Goal: Task Accomplishment & Management: Use online tool/utility

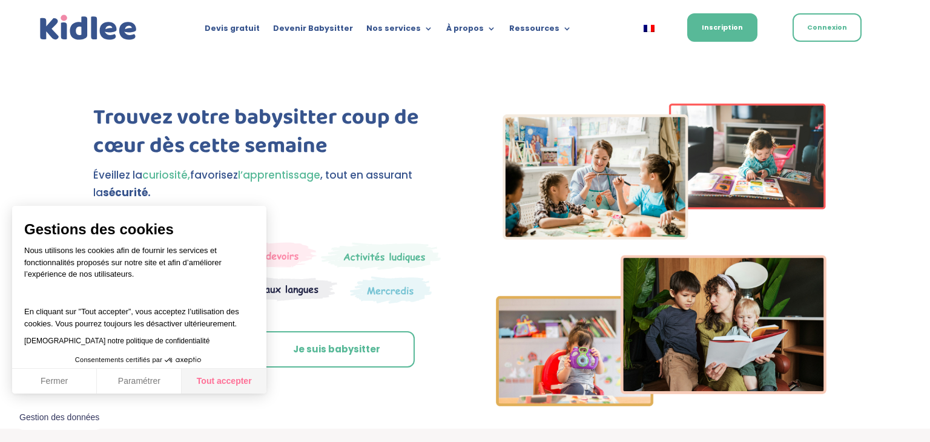
click at [234, 377] on button "Tout accepter" at bounding box center [224, 381] width 85 height 25
checkbox input "true"
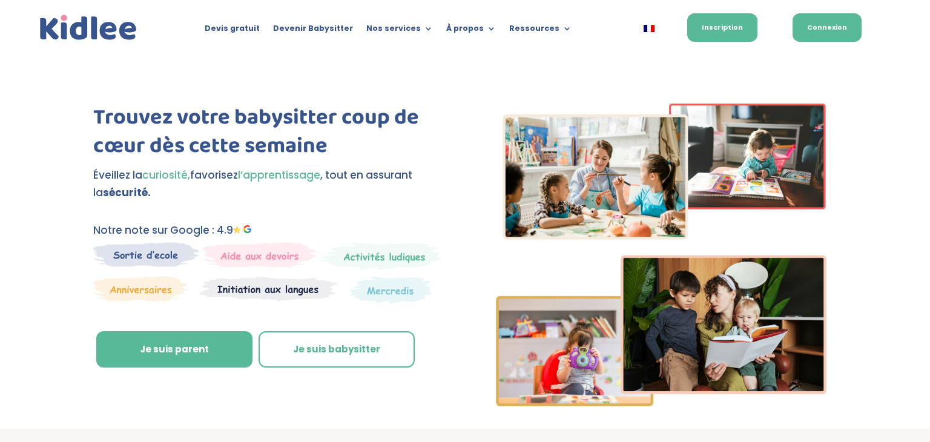
click at [835, 24] on link "Connexion" at bounding box center [827, 27] width 69 height 28
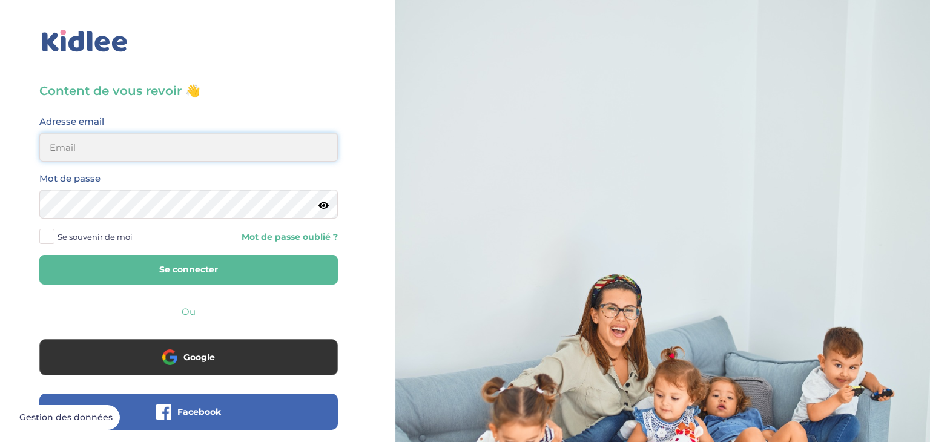
click at [300, 154] on input "email" at bounding box center [188, 147] width 299 height 29
type input "g.kawonda@yahoo.com"
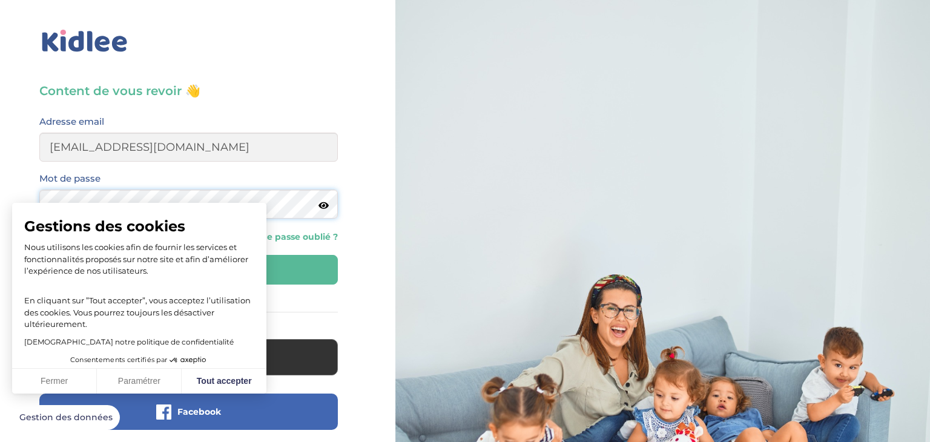
click at [39, 255] on button "Se connecter" at bounding box center [188, 270] width 299 height 30
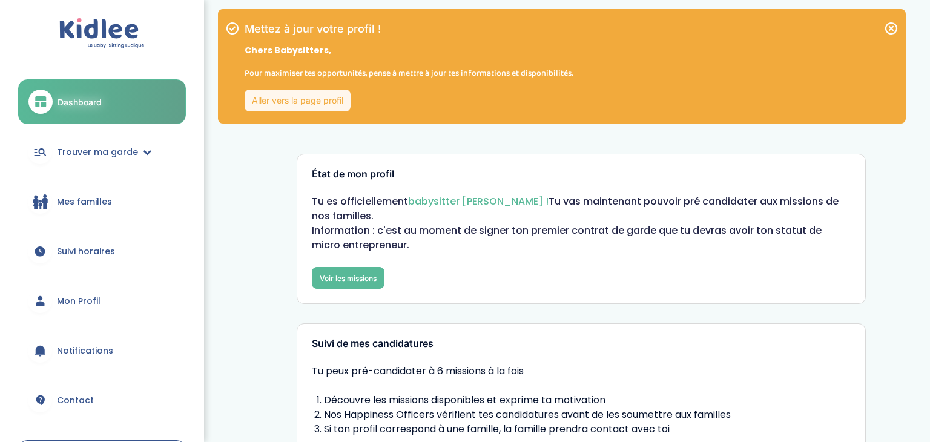
click at [782, 323] on div "Suivi de mes candidatures Tu peux pré-candidater à 6 missions à la fois Découvr…" at bounding box center [581, 414] width 569 height 182
click at [138, 155] on link "Trouver ma garde" at bounding box center [102, 152] width 168 height 44
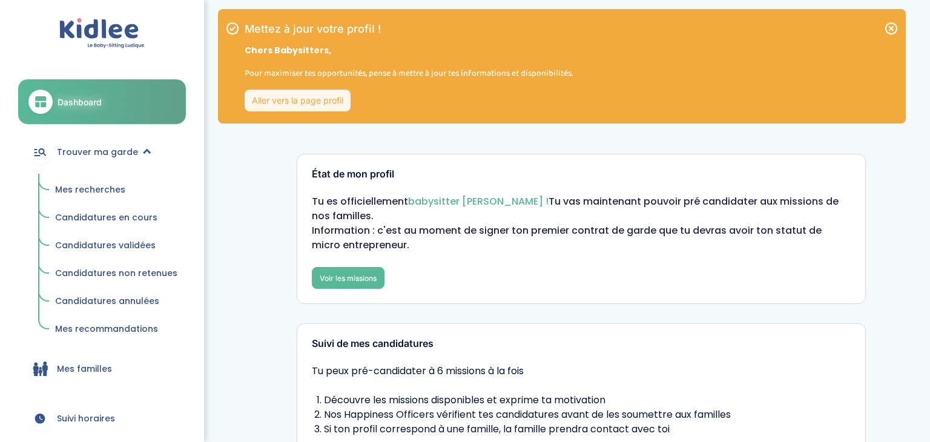
click at [107, 185] on span "Mes recherches" at bounding box center [90, 190] width 70 height 12
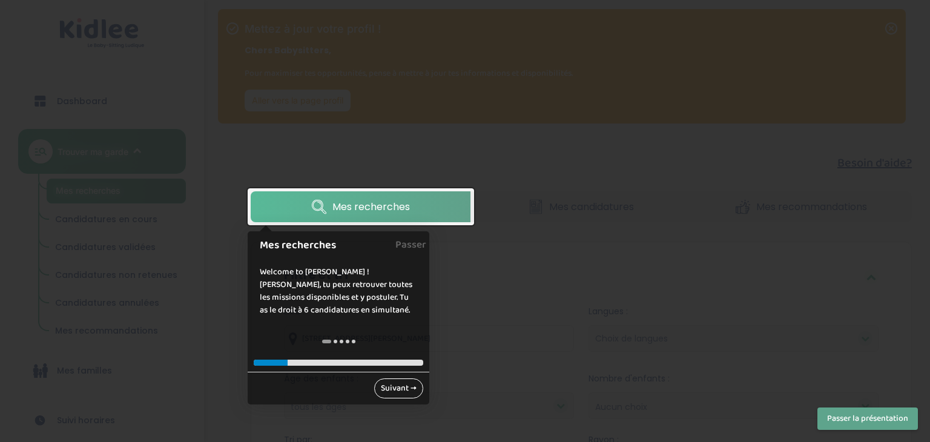
click at [400, 391] on link "Suivant →" at bounding box center [398, 389] width 49 height 20
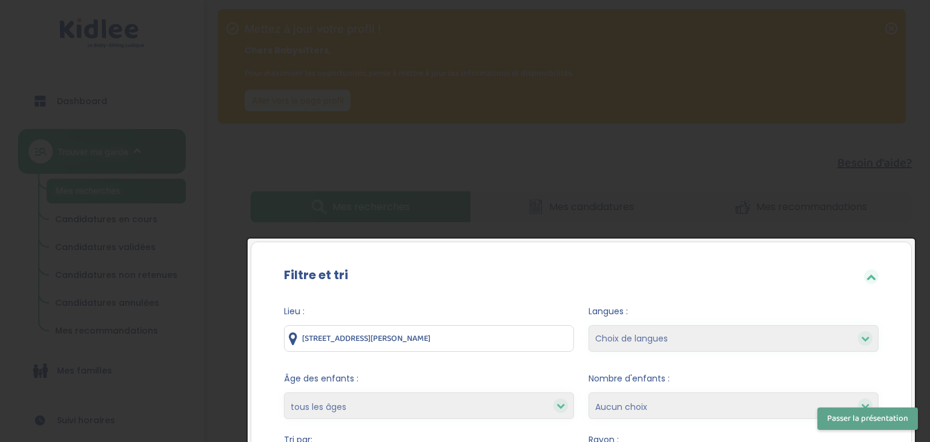
scroll to position [200, 0]
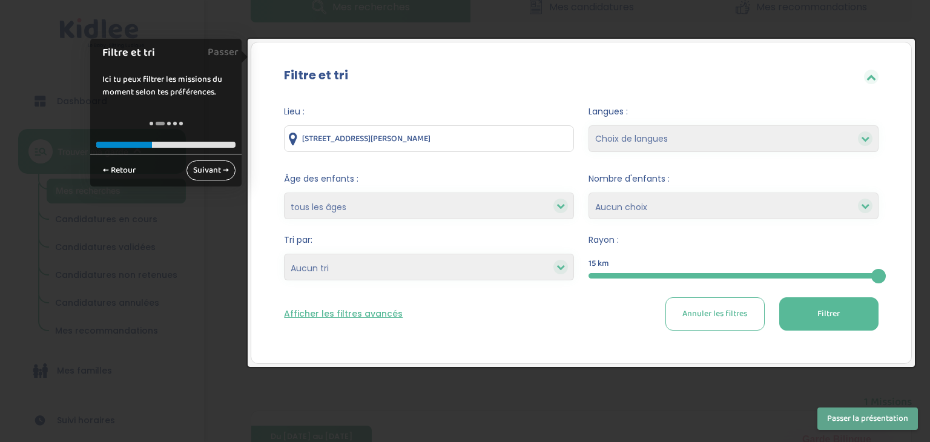
click at [208, 171] on link "Suivant →" at bounding box center [211, 171] width 49 height 20
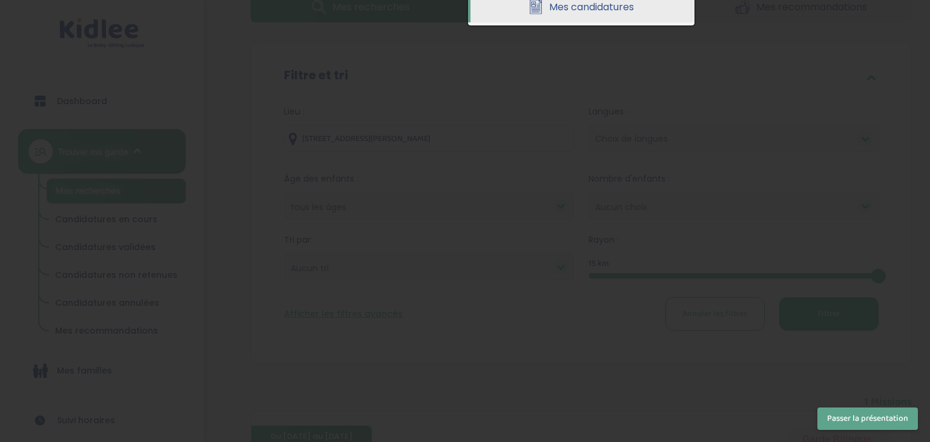
scroll to position [0, 0]
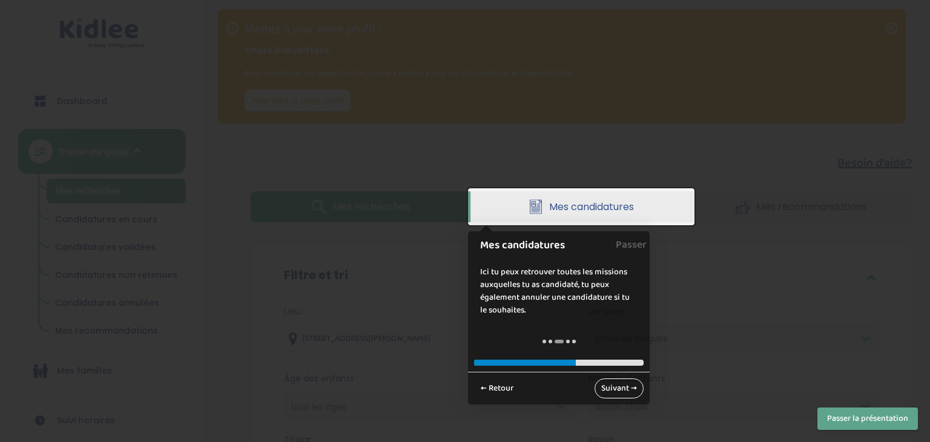
click at [630, 393] on link "Suivant →" at bounding box center [619, 389] width 49 height 20
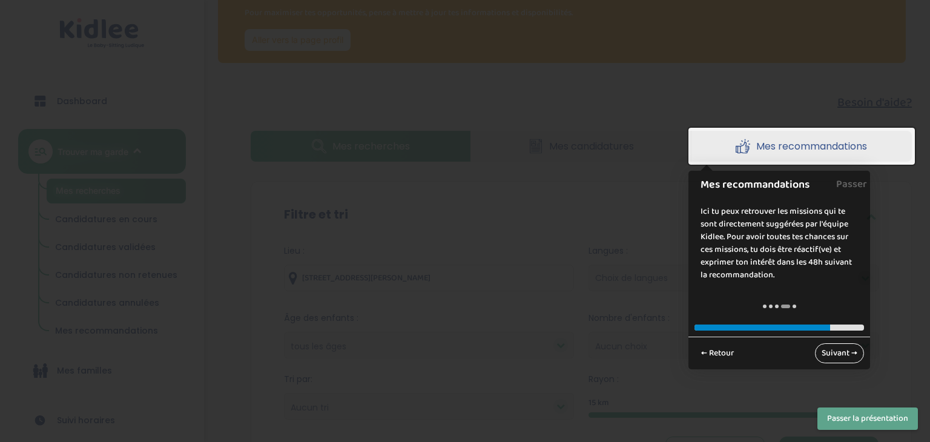
scroll to position [63, 0]
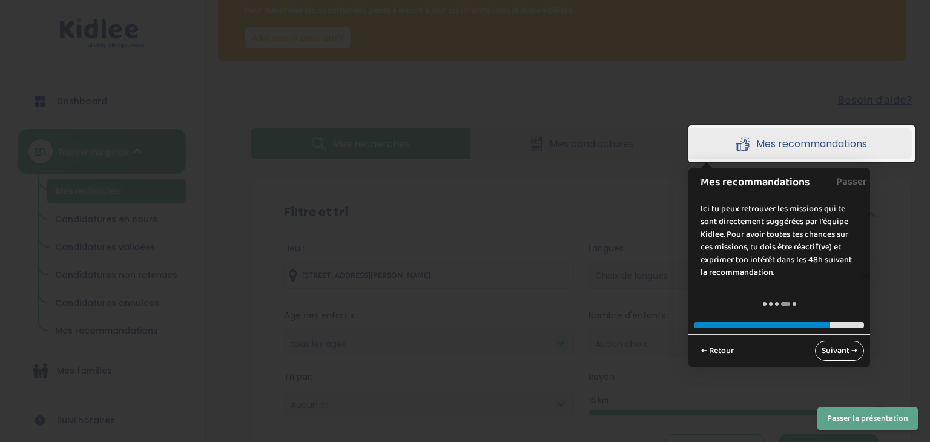
click at [858, 343] on link "Suivant →" at bounding box center [839, 351] width 49 height 20
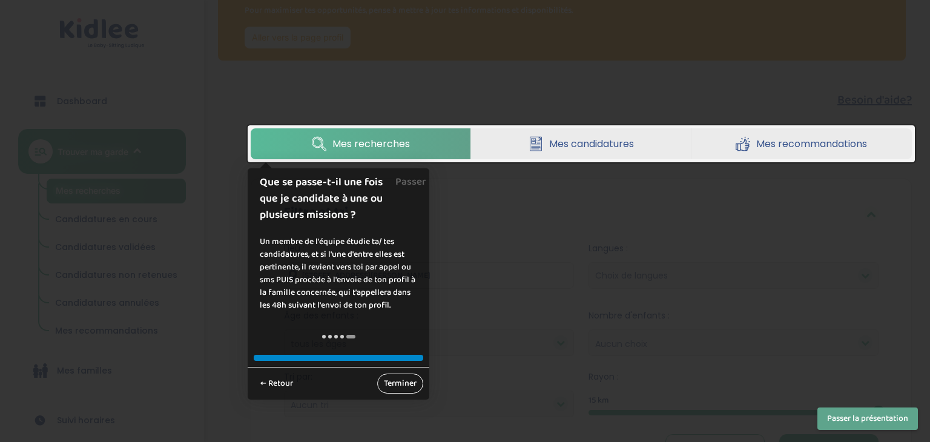
click at [405, 381] on link "Terminer" at bounding box center [400, 384] width 46 height 20
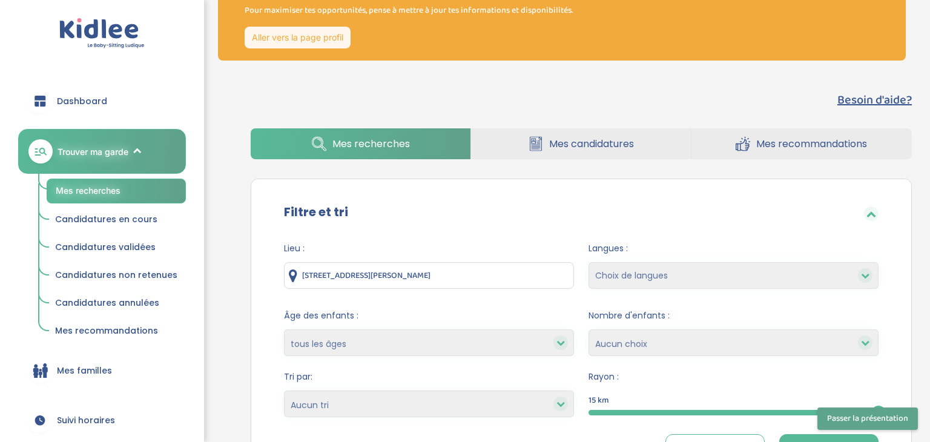
click at [769, 135] on link "Mes recommandations" at bounding box center [802, 143] width 220 height 31
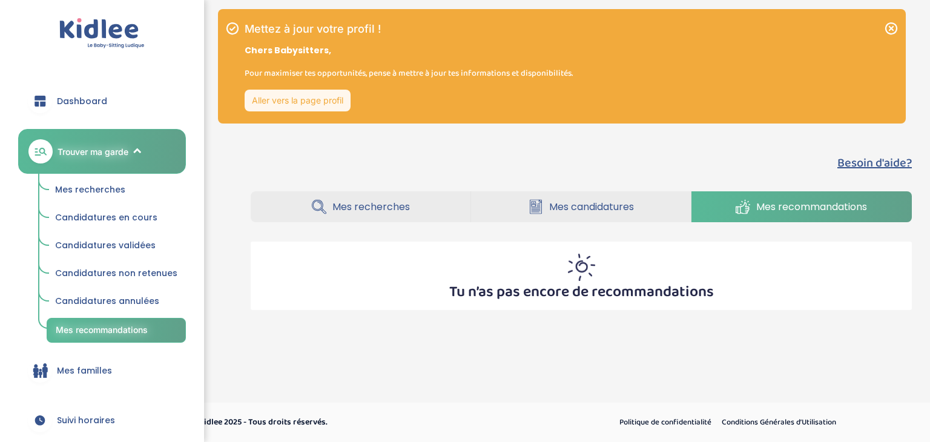
click at [423, 207] on link "Mes recherches" at bounding box center [361, 206] width 220 height 31
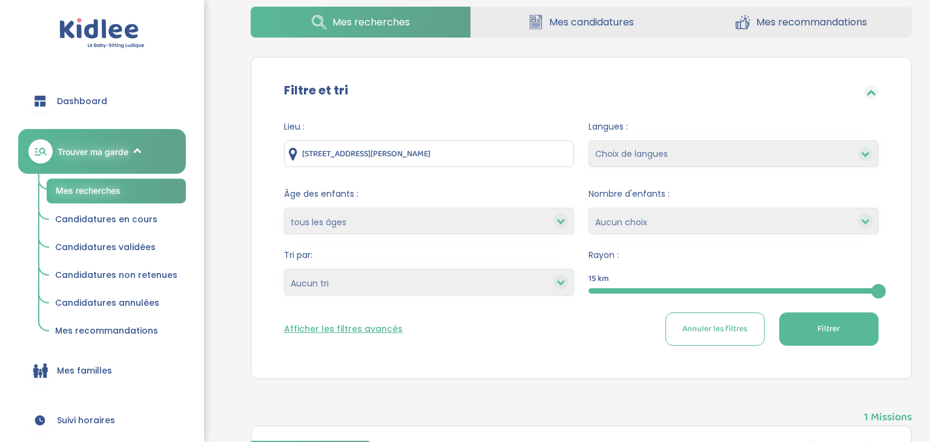
scroll to position [181, 0]
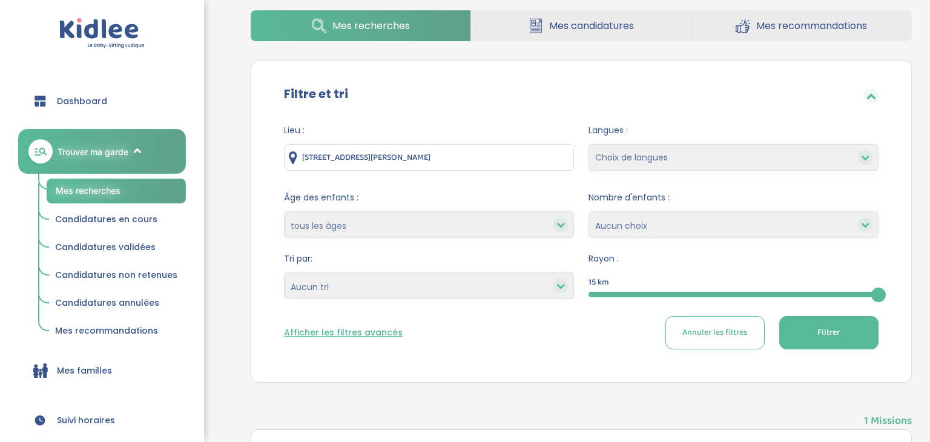
click at [484, 159] on input "[STREET_ADDRESS][PERSON_NAME]" at bounding box center [429, 157] width 290 height 27
type input "4"
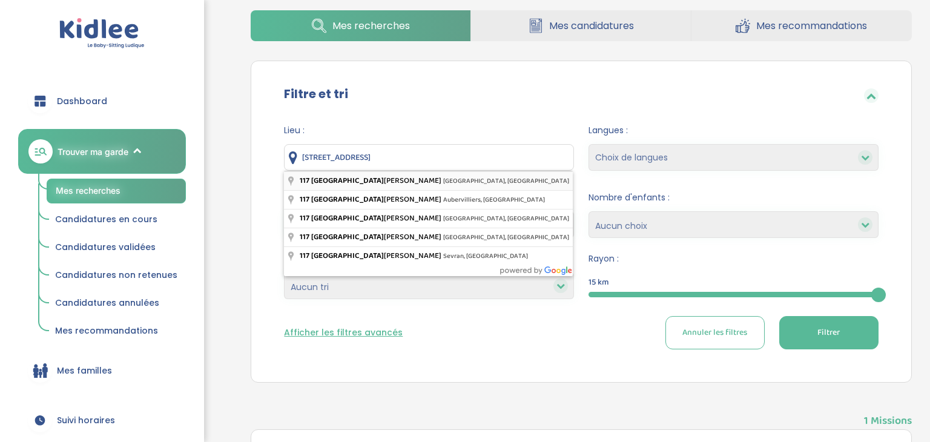
type input "[STREET_ADDRESS][PERSON_NAME]"
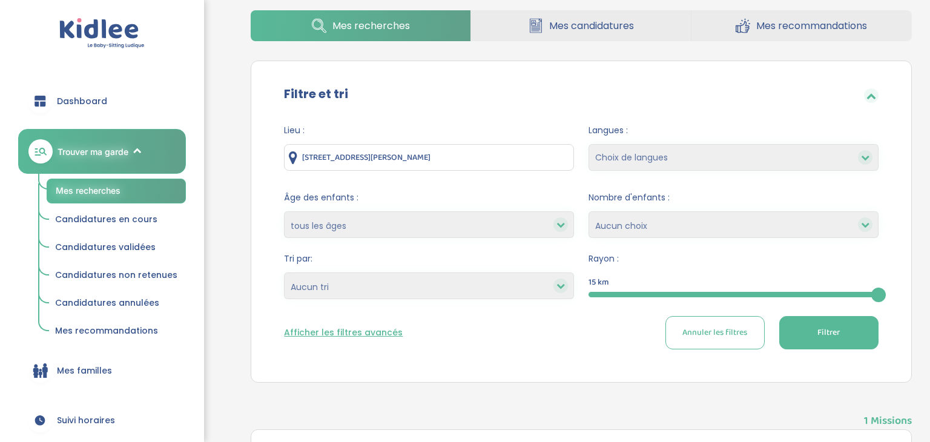
click at [869, 157] on icon at bounding box center [865, 157] width 8 height 8
click at [834, 158] on select "Choix de langues Allemand Anglais Espagnol Grec Russe [DEMOGRAPHIC_DATA] Coréen" at bounding box center [734, 157] width 290 height 27
select select "12"
click at [589, 144] on select "Choix de langues Allemand Anglais Espagnol Grec Russe [DEMOGRAPHIC_DATA] Coréen" at bounding box center [734, 157] width 290 height 27
select select
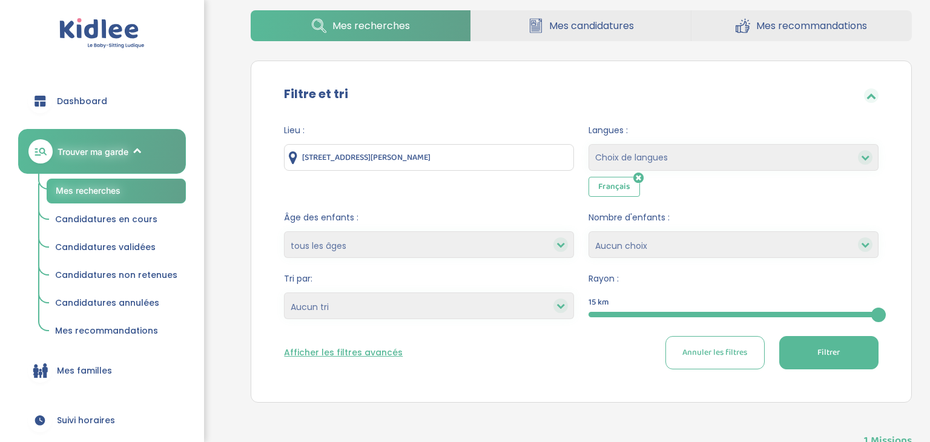
click at [532, 246] on select "moins de 3 ans entre 3 et 6 ans plus de 6 ans tous les âges" at bounding box center [429, 244] width 290 height 27
click at [544, 245] on select "moins de 3 ans entre 3 et 6 ans plus de 6 ans tous les âges" at bounding box center [429, 244] width 290 height 27
click at [562, 307] on icon at bounding box center [561, 306] width 8 height 8
click at [560, 308] on icon at bounding box center [561, 306] width 8 height 8
click at [563, 306] on icon at bounding box center [561, 306] width 8 height 8
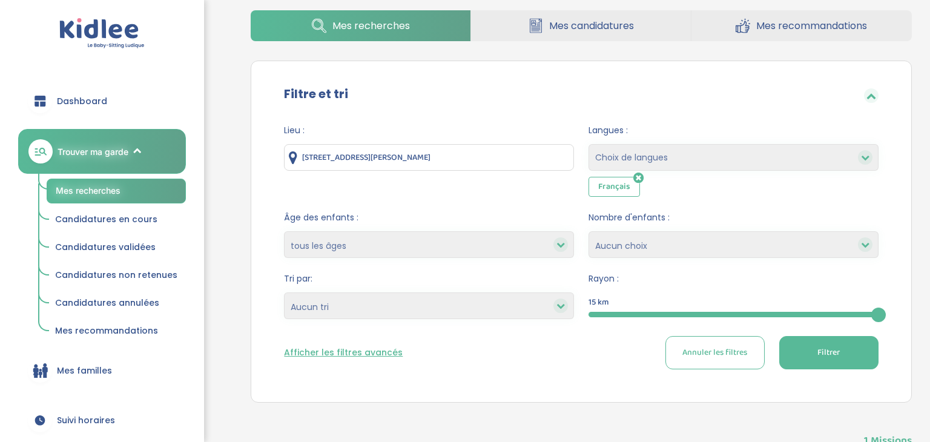
click at [515, 311] on select "Heures par semaine (croissant) Heures par semaine (décroissant) Date de démarra…" at bounding box center [429, 306] width 290 height 27
click at [538, 339] on div "Afficher les filtres avancés Annuler les filtres Filtrer" at bounding box center [581, 352] width 595 height 33
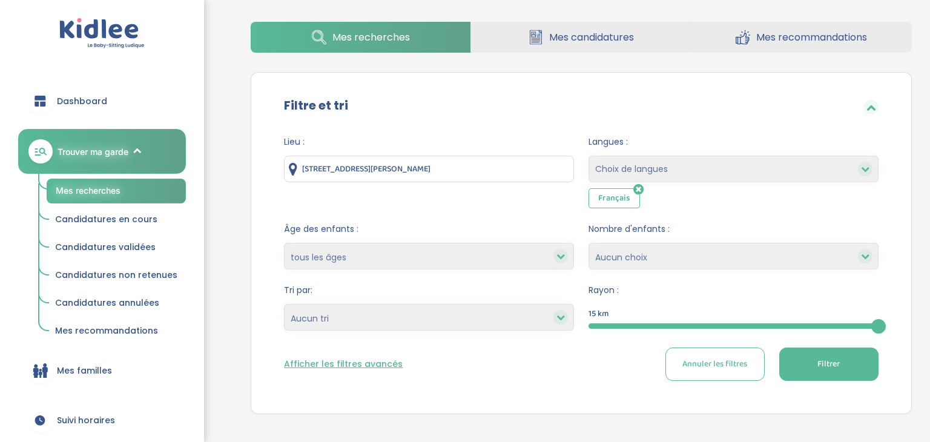
scroll to position [161, 0]
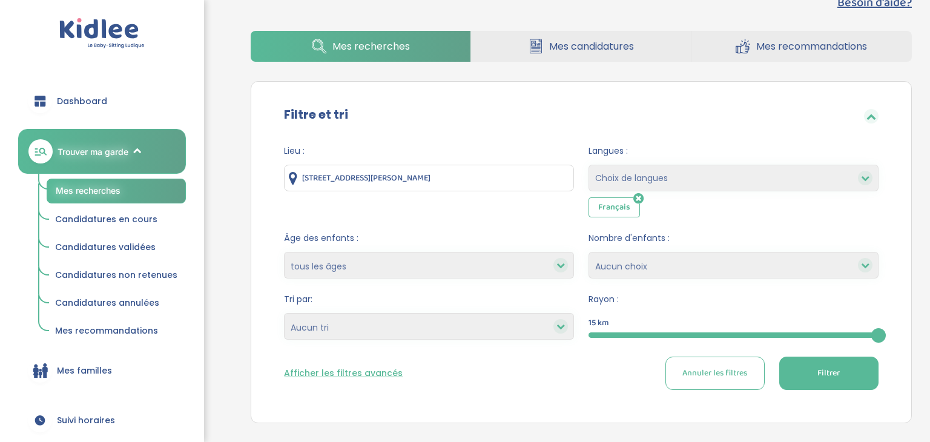
click at [855, 379] on button "Filtrer" at bounding box center [829, 373] width 99 height 33
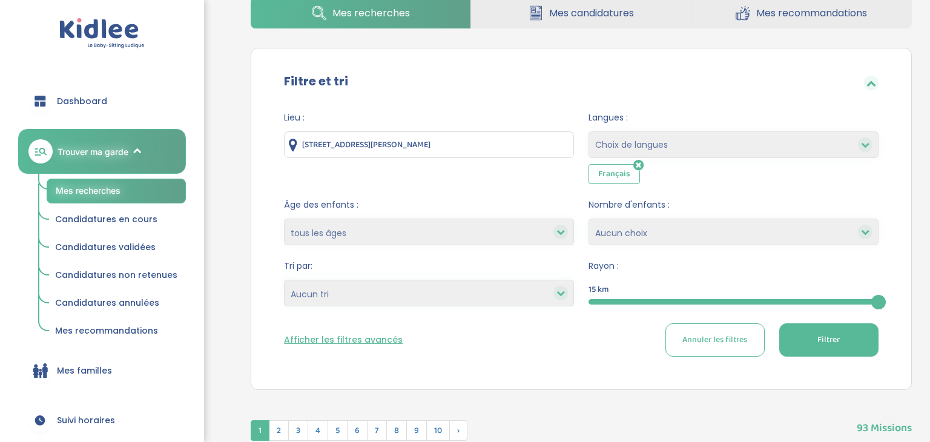
scroll to position [196, 0]
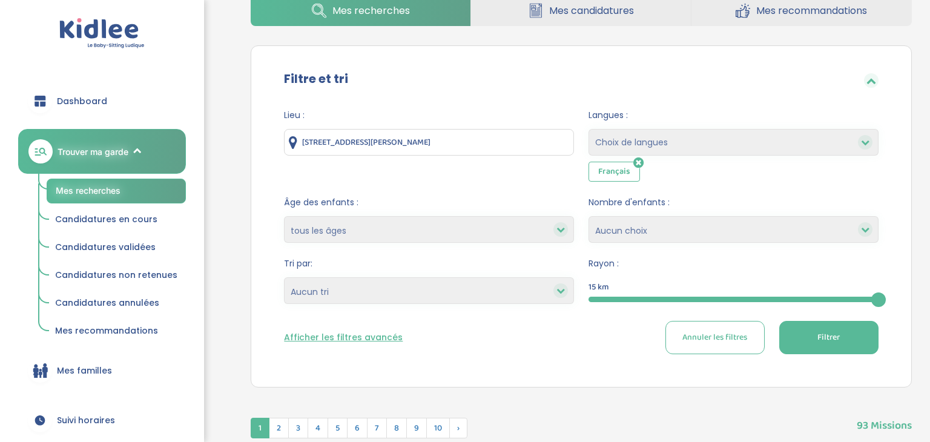
click at [869, 68] on div "Filtre et tri" at bounding box center [581, 80] width 631 height 39
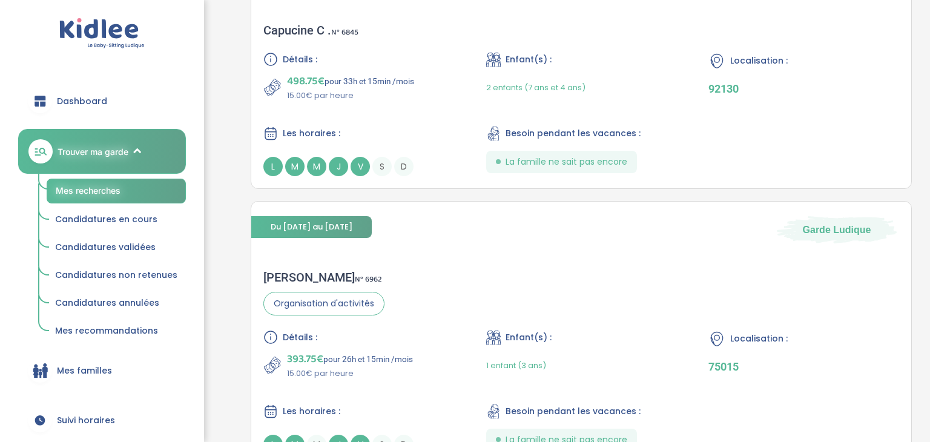
scroll to position [515, 0]
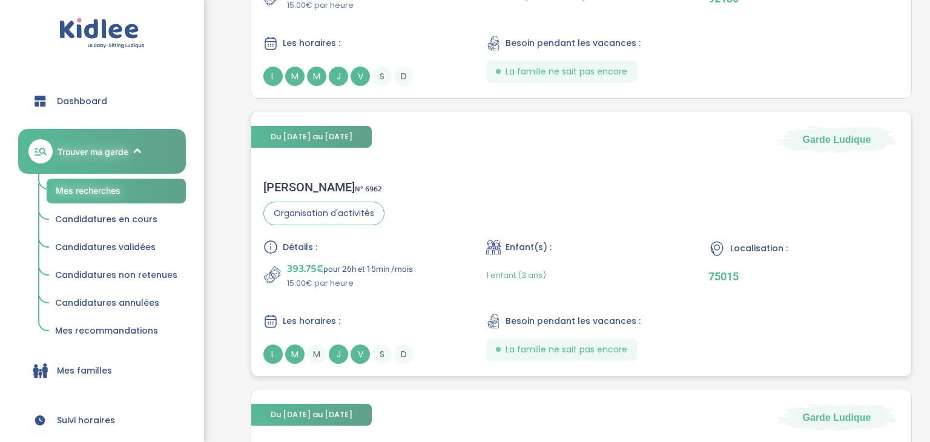
click at [500, 266] on div "1 enfant (3 ans)" at bounding box center [516, 275] width 60 height 28
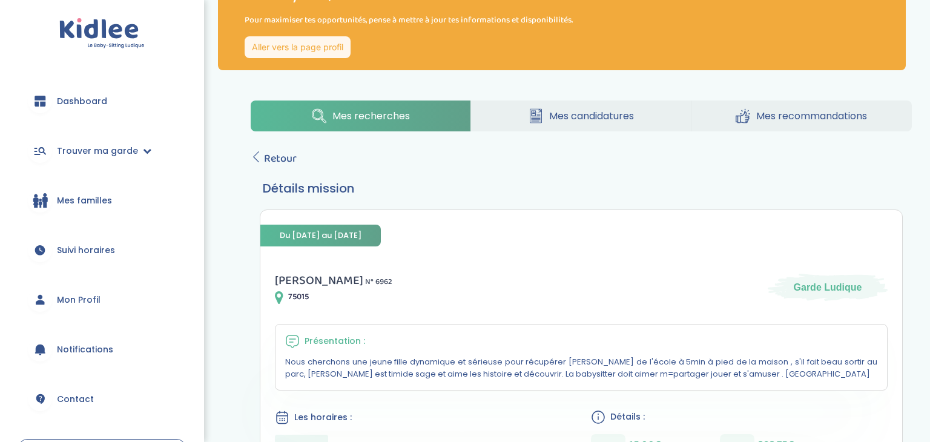
scroll to position [52, 0]
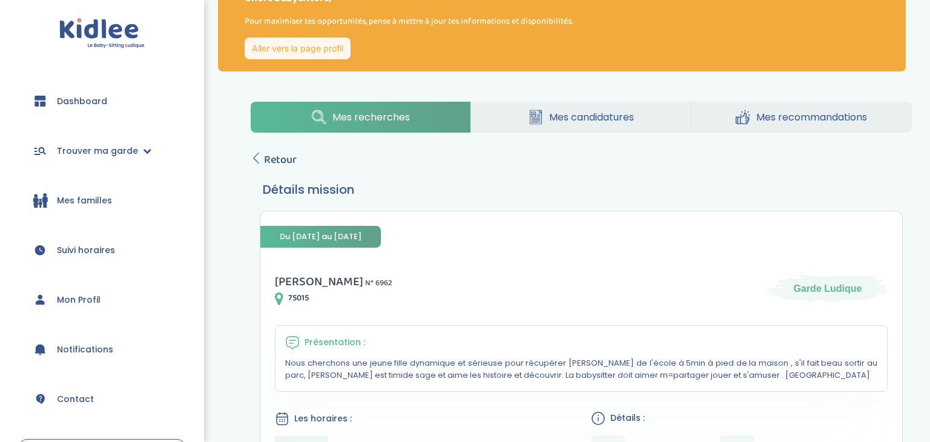
click at [268, 158] on span "Retour" at bounding box center [280, 159] width 33 height 17
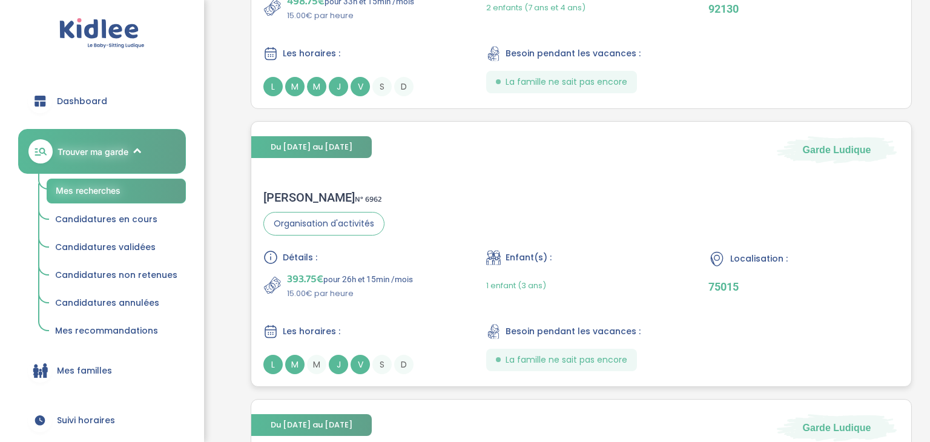
scroll to position [781, 0]
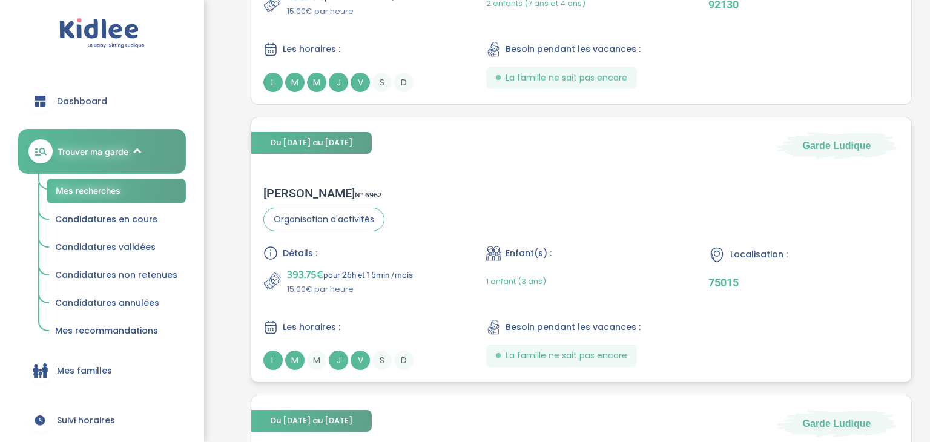
click at [692, 278] on div "Détails : 393.75€ pour 26h et 15min /mois 15.00€ par heure Enfant(s) : 1 enfant…" at bounding box center [582, 308] width 636 height 124
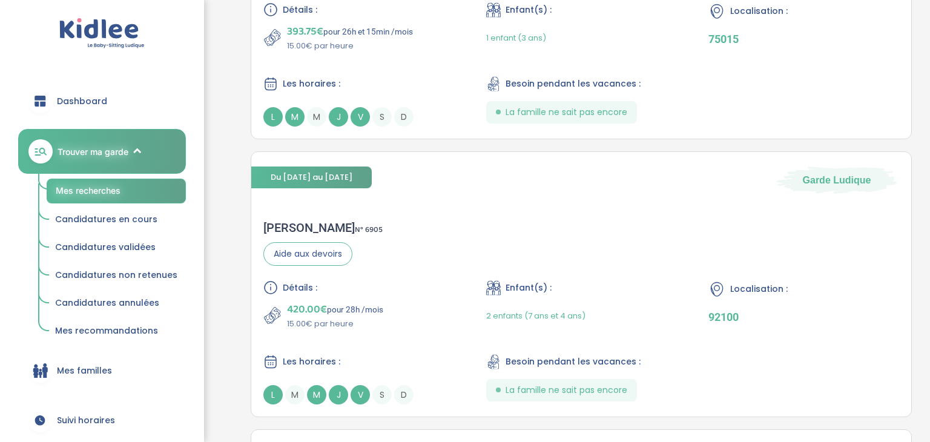
scroll to position [1022, 0]
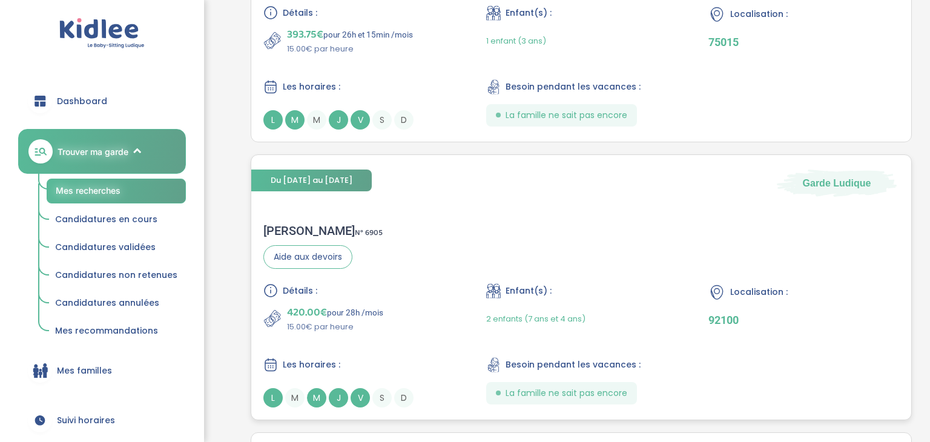
click at [787, 310] on div "Localisation : 92100" at bounding box center [804, 308] width 191 height 50
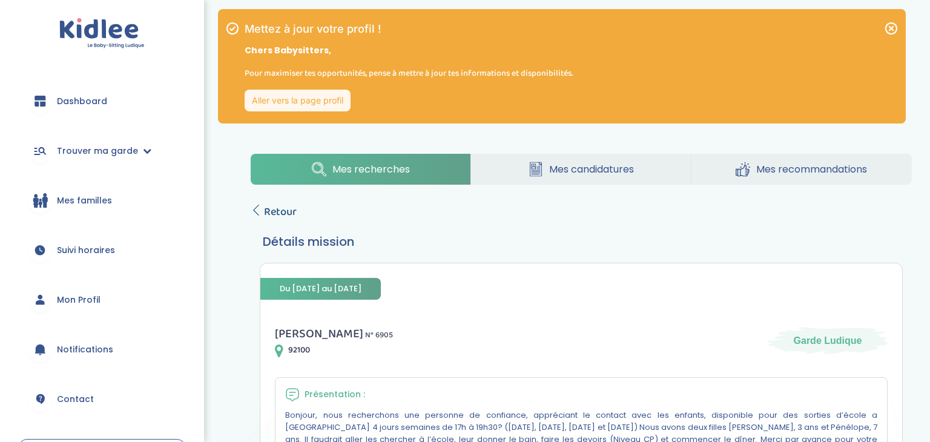
click at [283, 218] on span "Retour" at bounding box center [280, 212] width 33 height 17
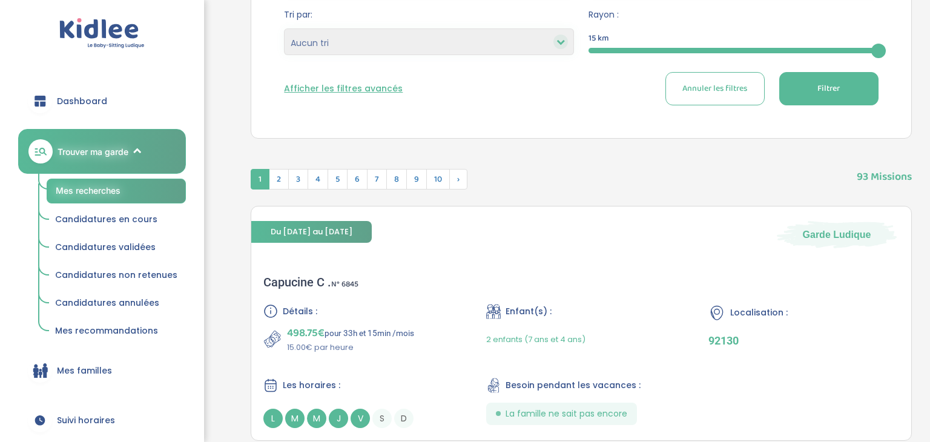
scroll to position [365, 0]
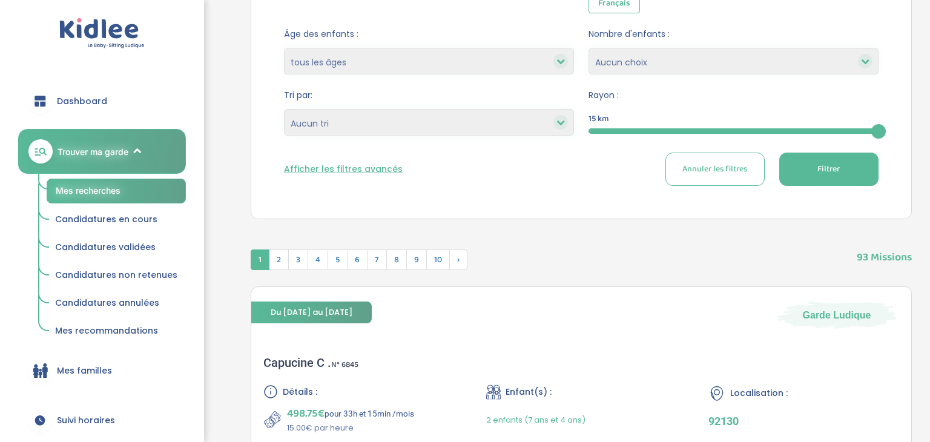
click at [663, 131] on div at bounding box center [734, 130] width 290 height 5
click at [645, 131] on div at bounding box center [637, 130] width 97 height 5
click at [612, 131] on div at bounding box center [637, 130] width 97 height 5
click at [849, 177] on button "Filtrer" at bounding box center [829, 169] width 99 height 33
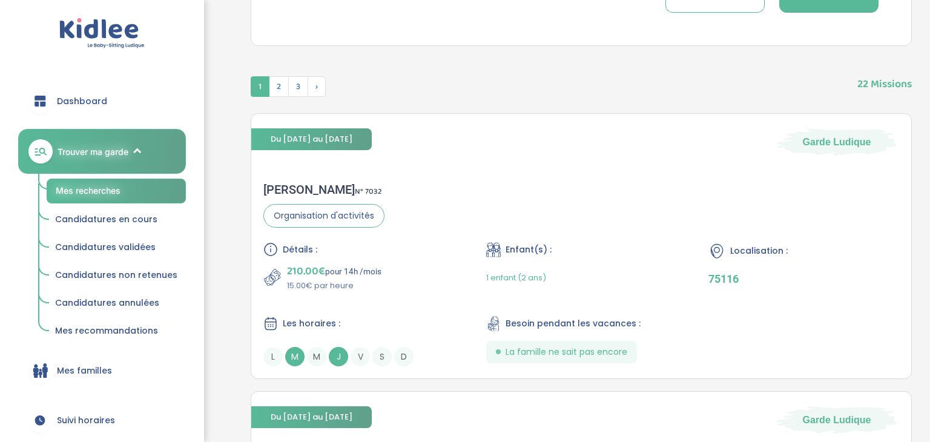
scroll to position [538, 0]
click at [605, 237] on div "Sophie D . N° 7032 Organisation d'activités Détails : 210.00€ pour 14h /mois 15…" at bounding box center [581, 274] width 660 height 208
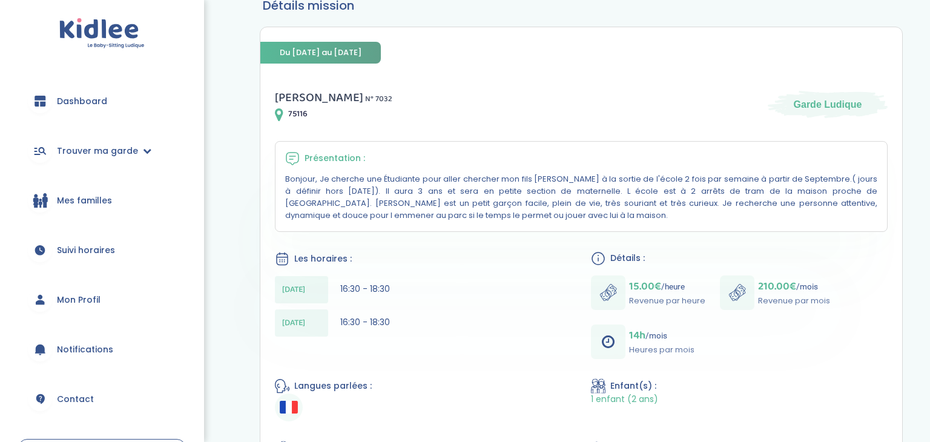
scroll to position [237, 0]
click at [875, 43] on div "Du [DATE] au [DATE]" at bounding box center [581, 45] width 642 height 36
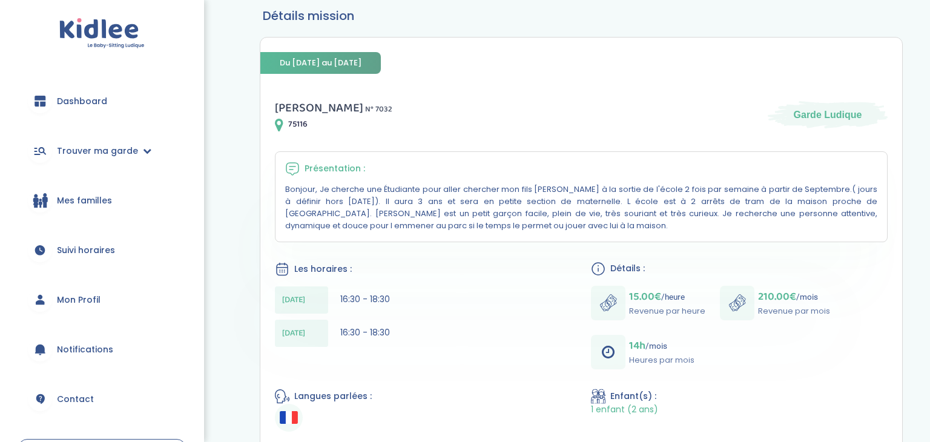
scroll to position [0, 0]
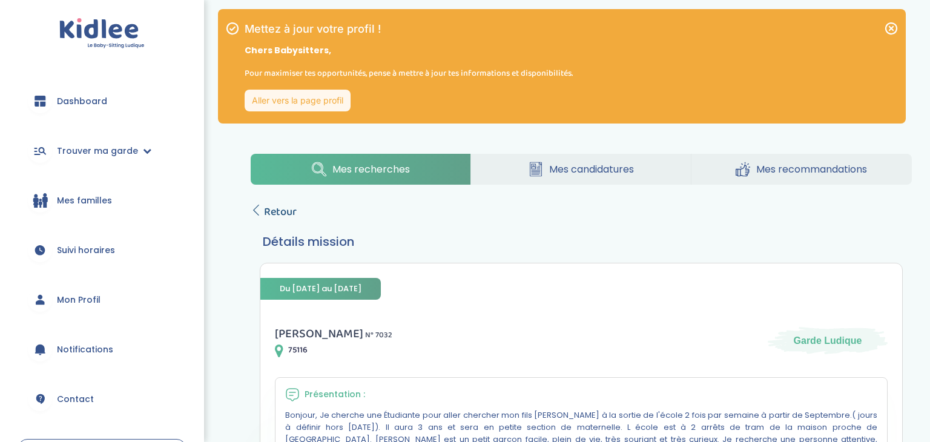
click at [270, 207] on span "Retour" at bounding box center [280, 212] width 33 height 17
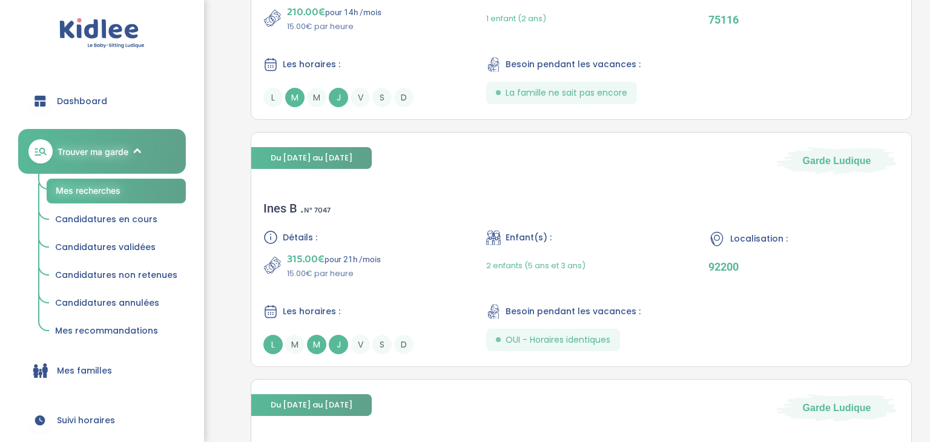
scroll to position [796, 0]
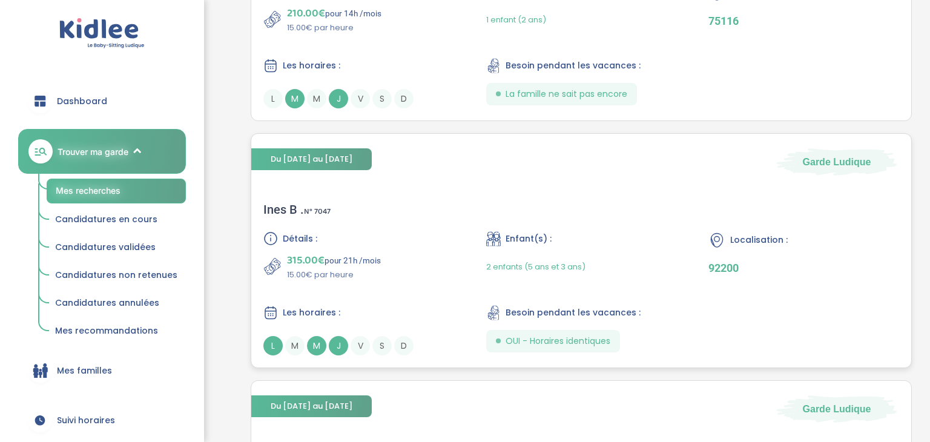
click at [775, 250] on div "Localisation : 92200" at bounding box center [804, 256] width 191 height 50
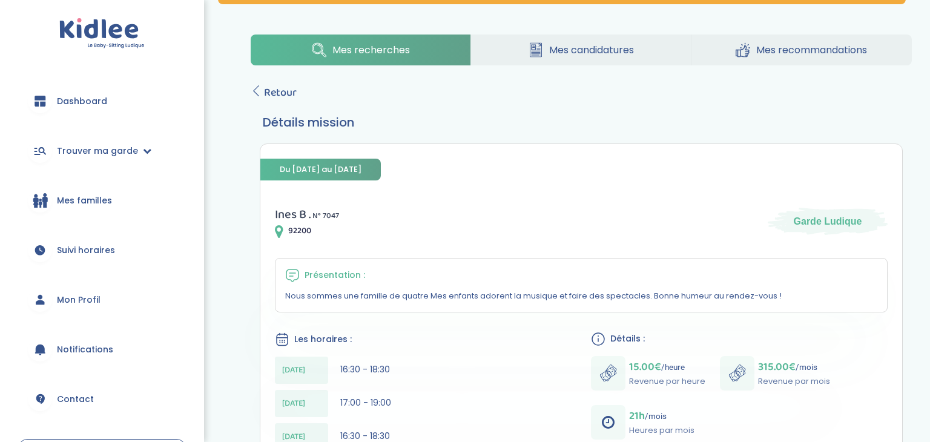
scroll to position [119, 0]
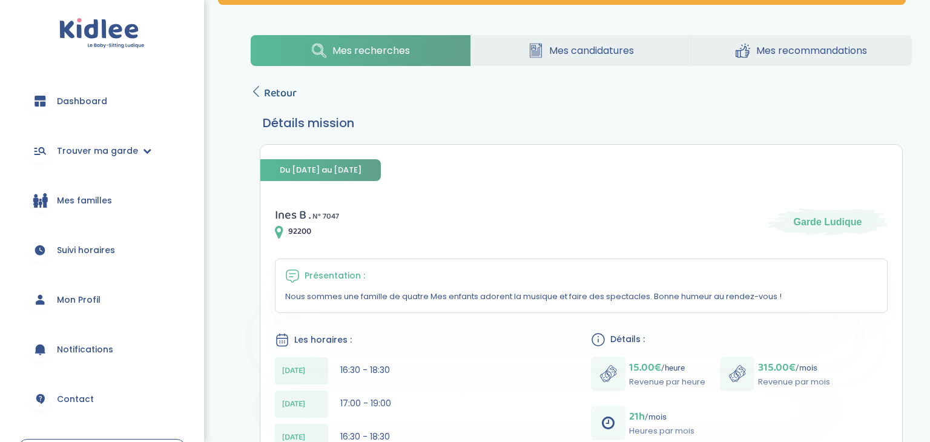
click at [279, 99] on span "Retour" at bounding box center [280, 93] width 33 height 17
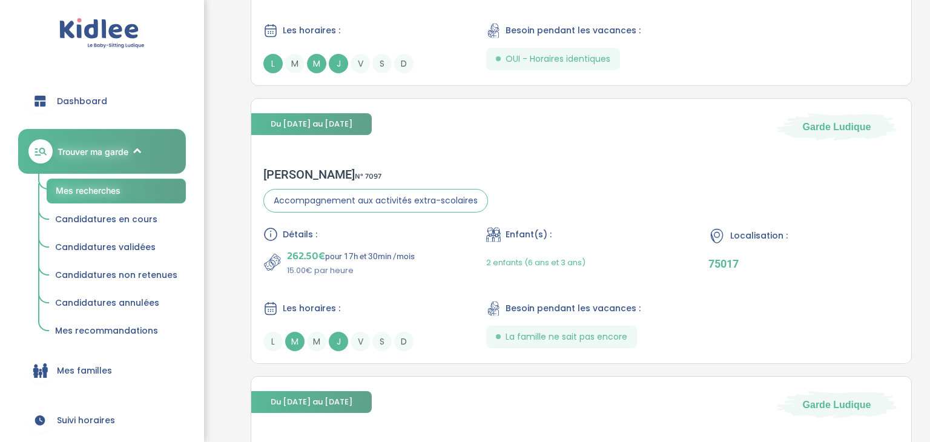
scroll to position [1080, 0]
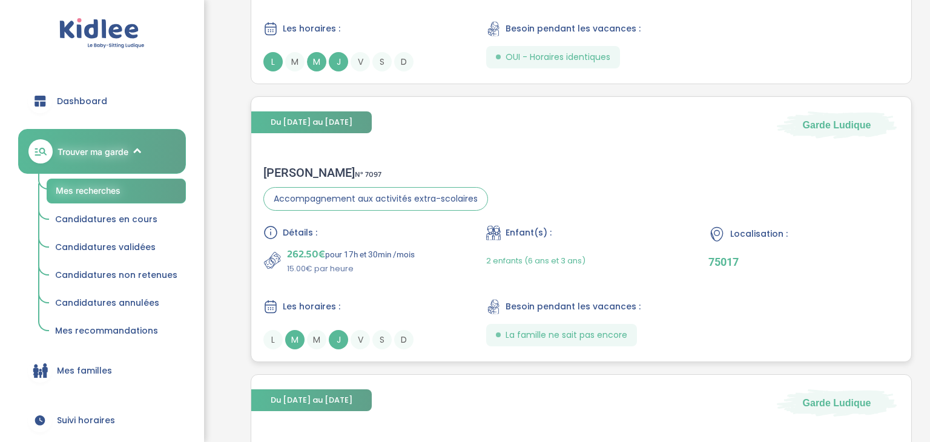
click at [749, 250] on div "Localisation : 75017" at bounding box center [804, 250] width 191 height 50
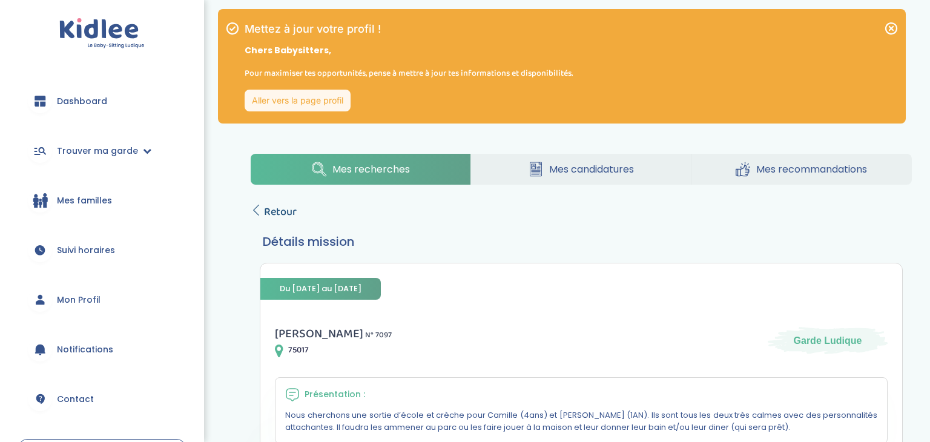
click at [272, 217] on span "Retour" at bounding box center [280, 212] width 33 height 17
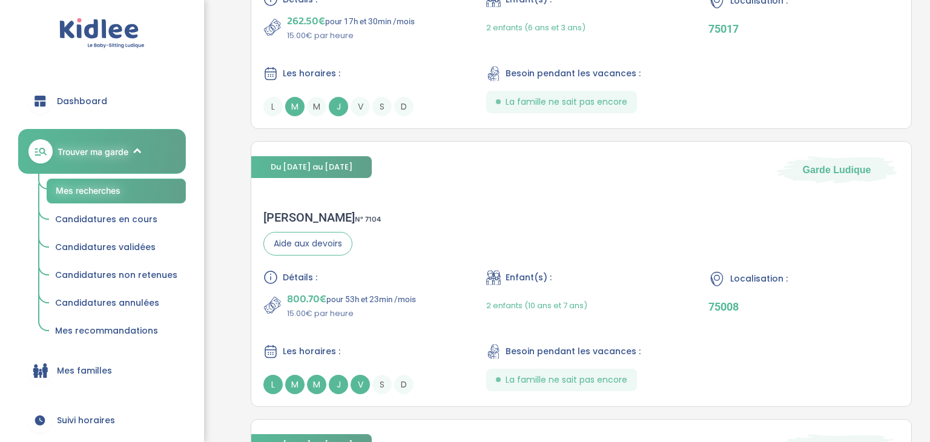
scroll to position [1314, 0]
click at [718, 256] on div "Ludovic S . N° 7104 Aide aux devoirs Détails : 800.70€ pour 53h et 23min /mois …" at bounding box center [581, 301] width 660 height 208
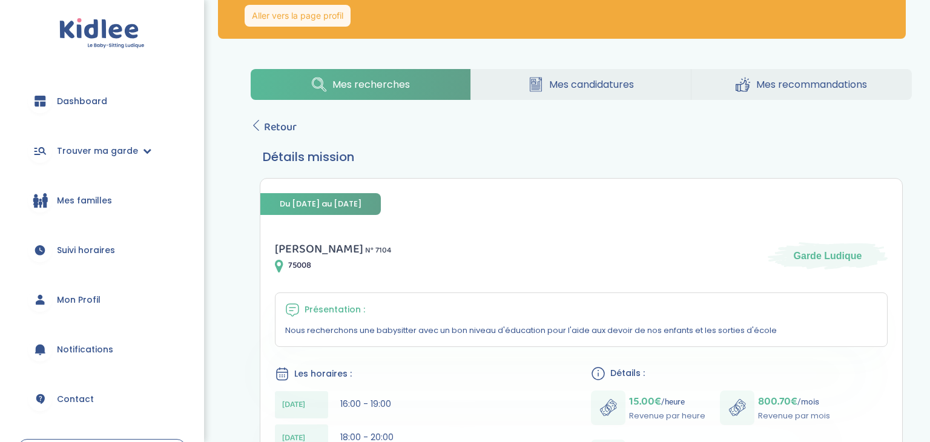
scroll to position [84, 0]
click at [275, 130] on span "Retour" at bounding box center [280, 127] width 33 height 17
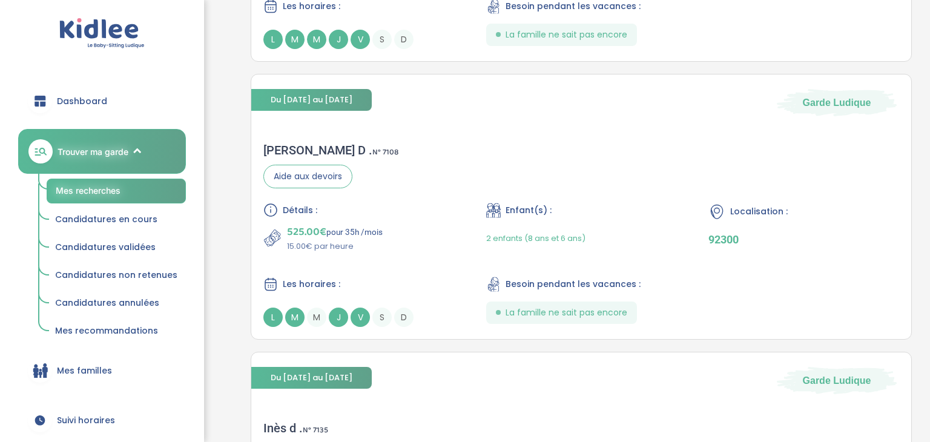
scroll to position [1661, 0]
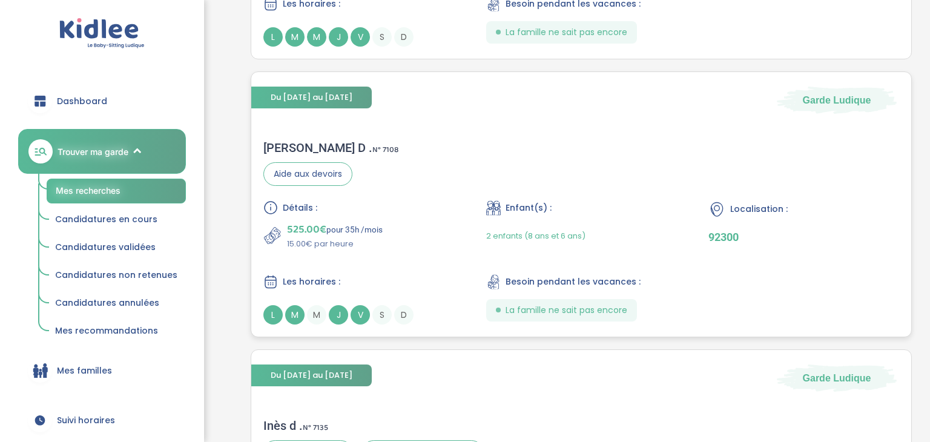
click at [741, 250] on div "Détails : 525.00€ pour 35h /mois 15.00€ par heure Enfant(s) : 2 enfants (8 ans …" at bounding box center [582, 263] width 636 height 124
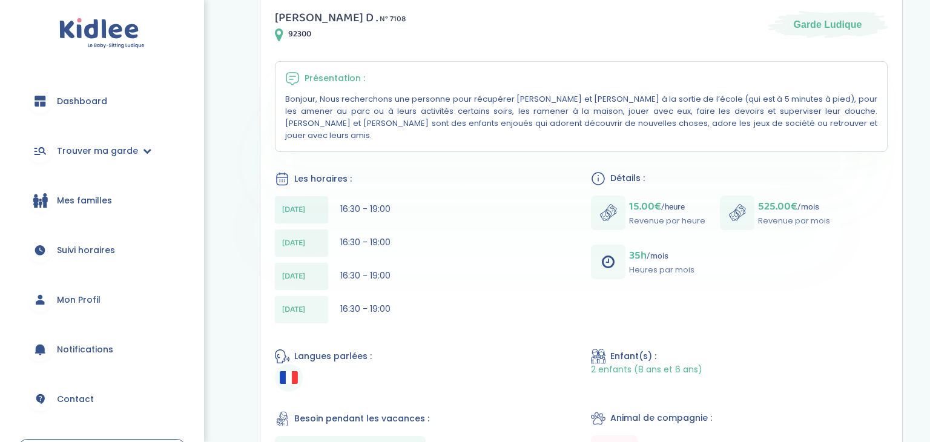
scroll to position [140, 0]
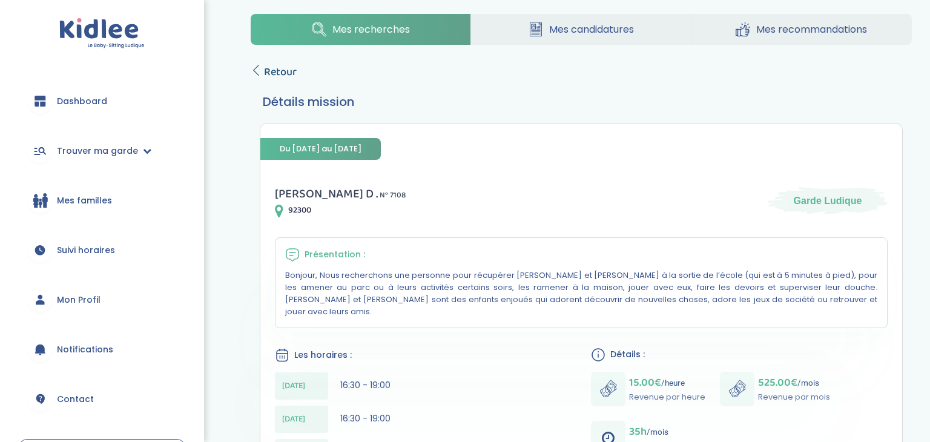
click at [283, 77] on span "Retour" at bounding box center [280, 72] width 33 height 17
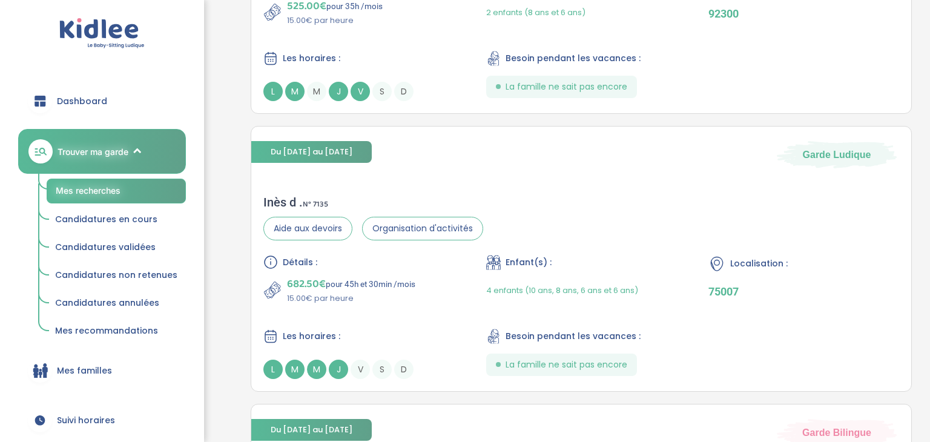
scroll to position [1888, 0]
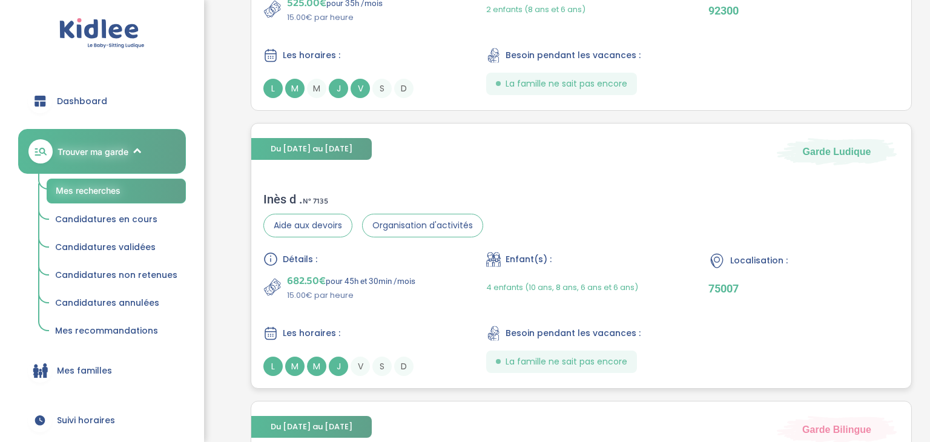
click at [731, 268] on div "Localisation : 75007" at bounding box center [804, 277] width 191 height 50
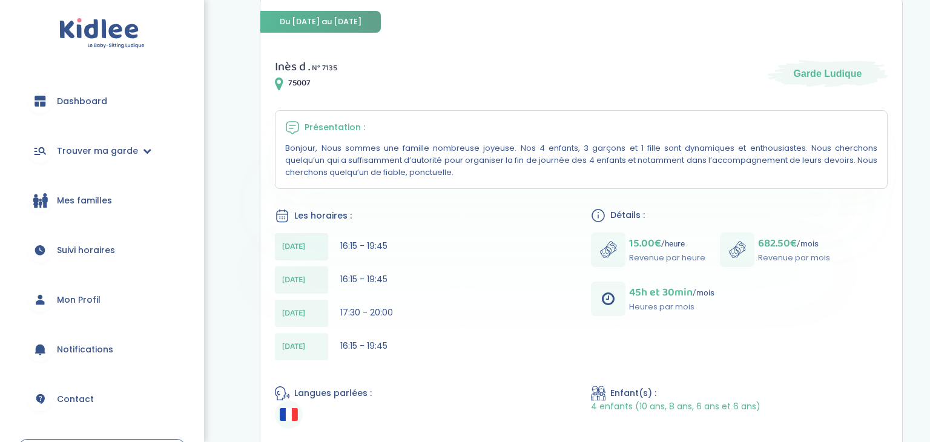
scroll to position [267, 0]
